Goal: Transaction & Acquisition: Purchase product/service

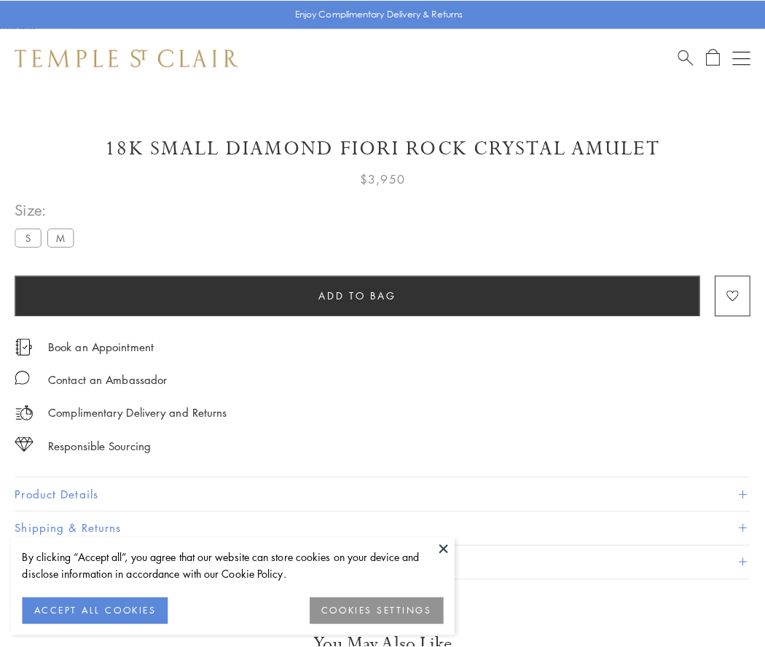
scroll to position [86, 0]
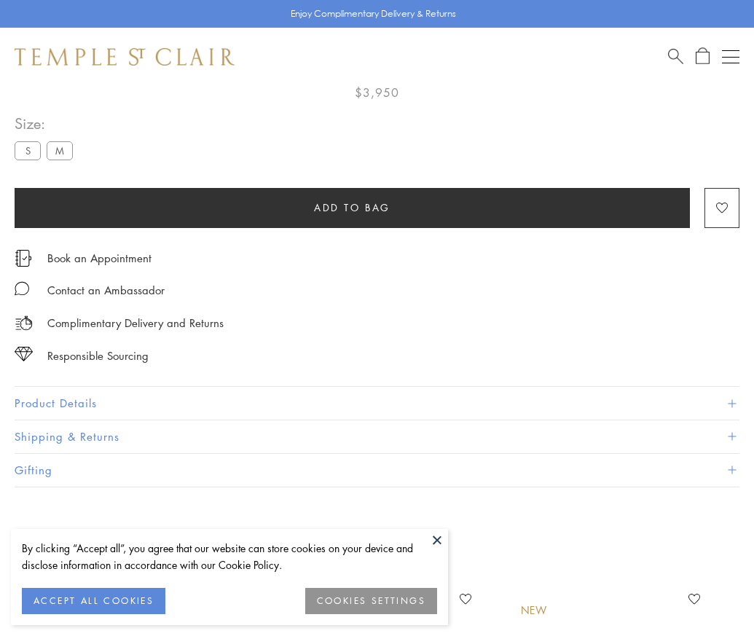
click at [352, 204] on span "Add to bag" at bounding box center [352, 208] width 76 height 16
